Goal: Information Seeking & Learning: Find contact information

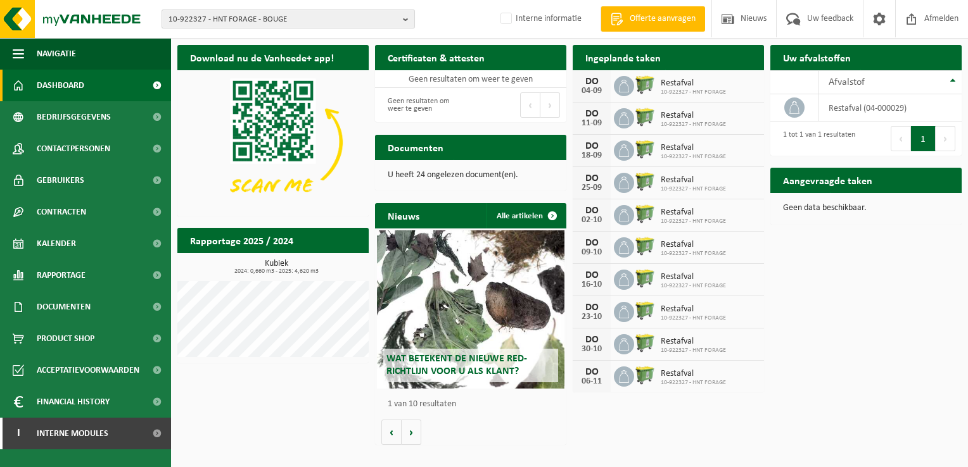
click at [403, 19] on b "button" at bounding box center [408, 19] width 11 height 18
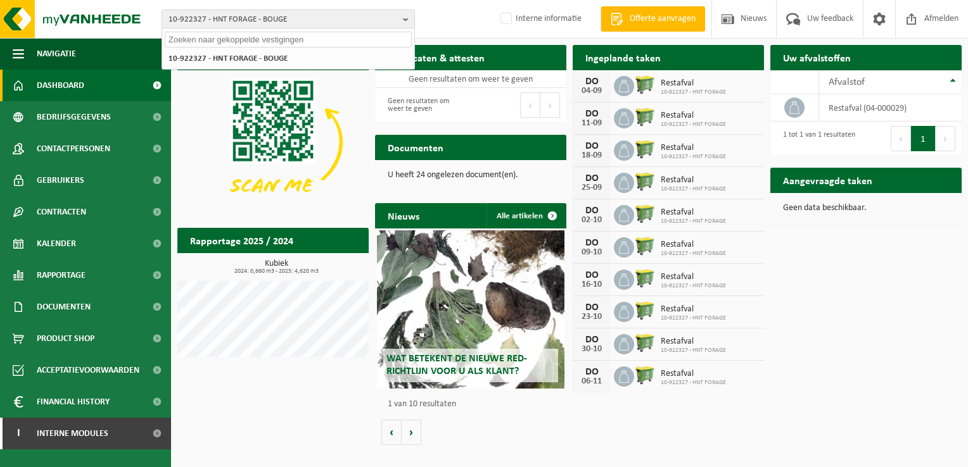
click at [233, 44] on input "text" at bounding box center [288, 40] width 247 height 16
paste input "10-935228"
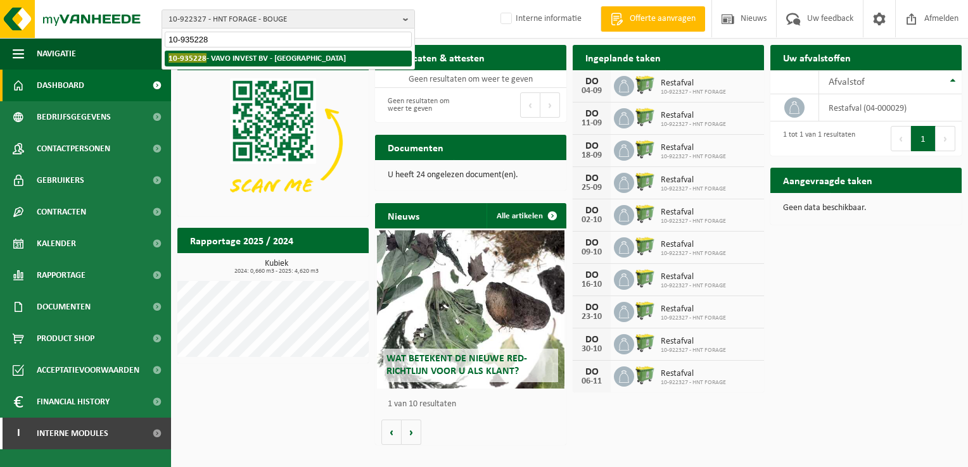
type input "10-935228"
click at [216, 56] on strong "10-935228 - VAVO INVEST BV - TORHOUT" at bounding box center [256, 58] width 177 height 10
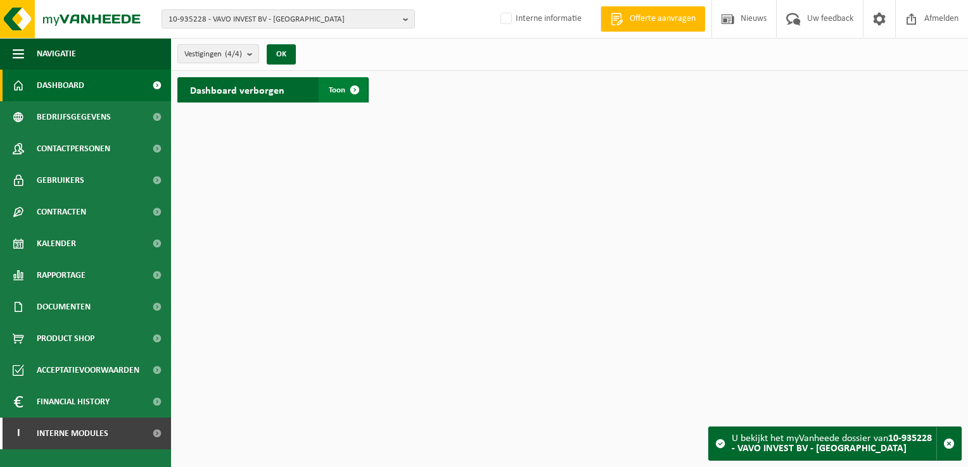
click at [350, 88] on span at bounding box center [354, 89] width 25 height 25
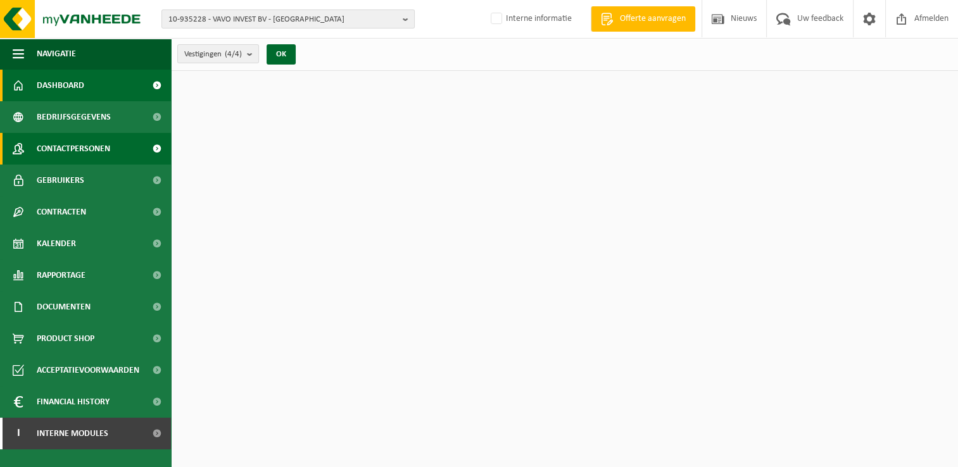
click at [120, 149] on link "Contactpersonen" at bounding box center [85, 149] width 171 height 32
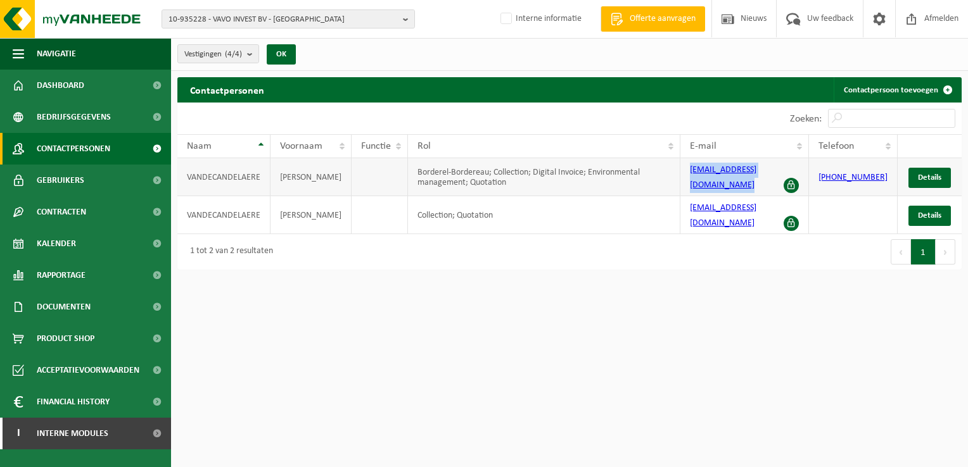
drag, startPoint x: 692, startPoint y: 175, endPoint x: 796, endPoint y: 171, distance: 103.3
click at [796, 171] on td "info@workforcehousing.be" at bounding box center [744, 177] width 129 height 38
copy link "info@workforcehousing.be"
